Goal: Transaction & Acquisition: Book appointment/travel/reservation

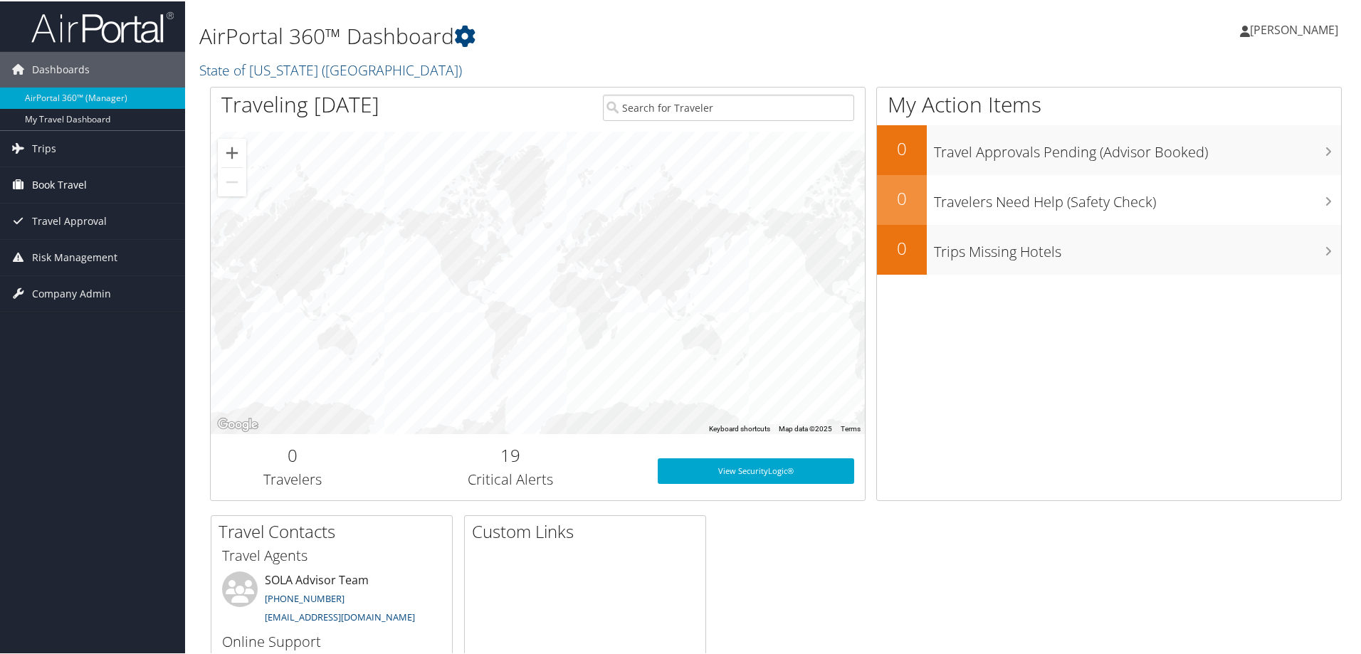
click at [44, 182] on span "Book Travel" at bounding box center [59, 184] width 55 height 36
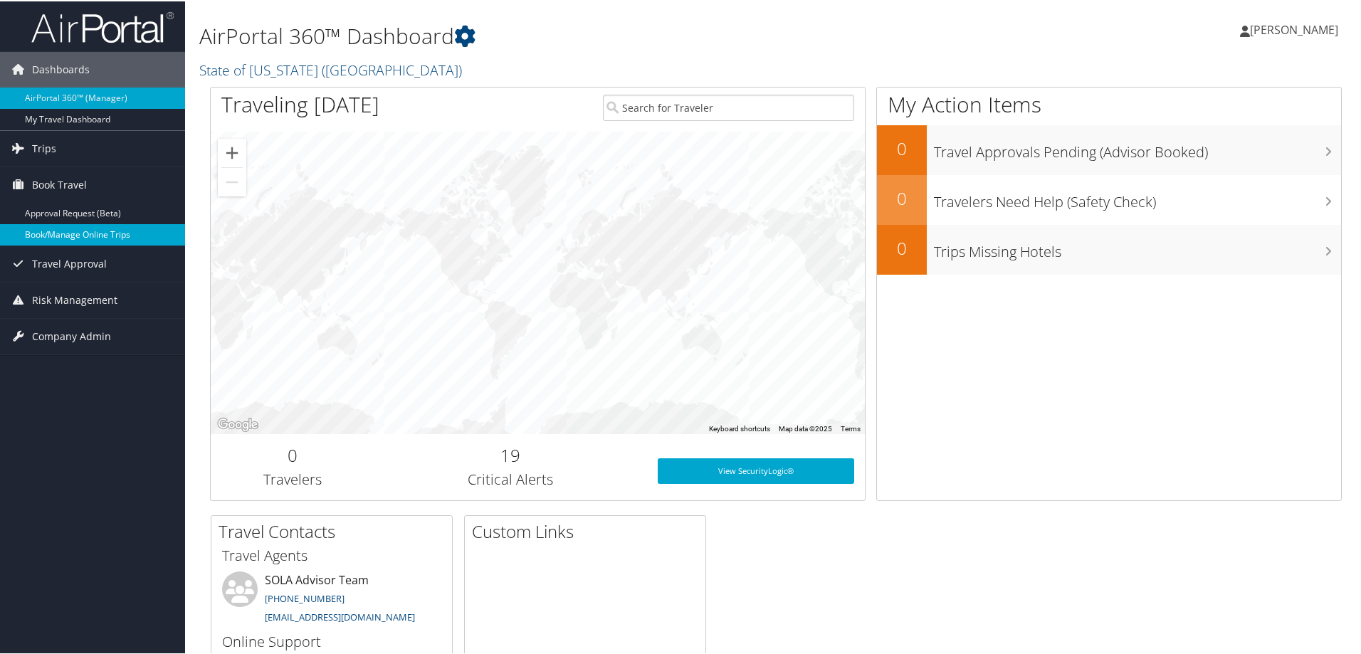
click at [48, 229] on link "Book/Manage Online Trips" at bounding box center [92, 233] width 185 height 21
click at [996, 407] on div "My Action Items 0 Travel Approvals Pending (Advisor Booked) 0 Travelers Need He…" at bounding box center [1110, 292] width 466 height 414
